Goal: Contribute content

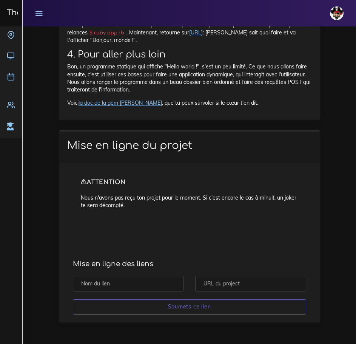
scroll to position [7911, 0]
click at [237, 282] on input "text" at bounding box center [250, 283] width 111 height 15
paste input "[URL][DOMAIN_NAME]"
type input "[URL][DOMAIN_NAME]"
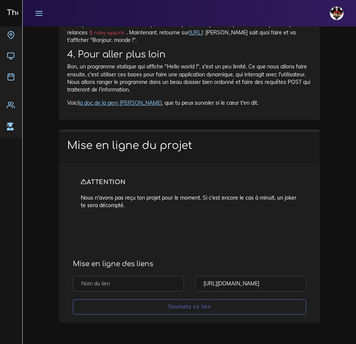
scroll to position [0, 0]
click at [155, 281] on input "text" at bounding box center [128, 283] width 111 height 15
type input "Gossip - THP - [PERSON_NAME]"
click at [265, 285] on input "[URL][DOMAIN_NAME]" at bounding box center [250, 283] width 111 height 15
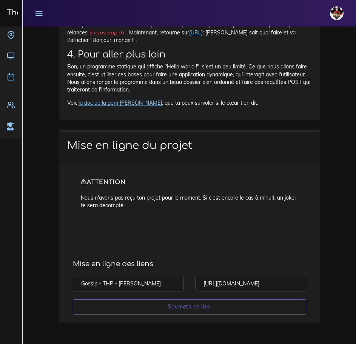
drag, startPoint x: 241, startPoint y: 281, endPoint x: 328, endPoint y: 280, distance: 87.2
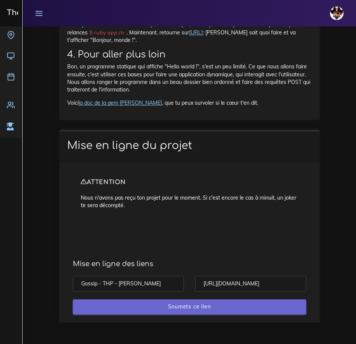
click at [214, 306] on input "Soumets ce lien" at bounding box center [189, 306] width 233 height 15
